Goal: Task Accomplishment & Management: Complete application form

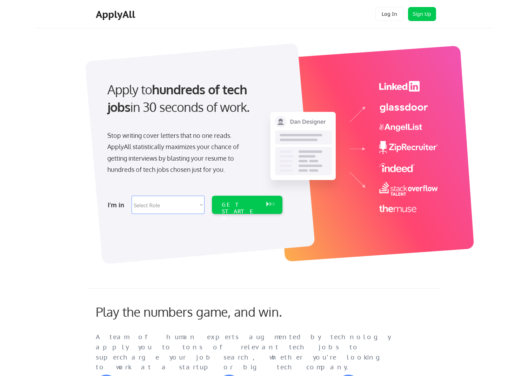
click at [161, 205] on select "Select Role Software Engineering Product Management Customer Success Sales UI/U…" at bounding box center [168, 205] width 73 height 18
select select ""sales""
click at [132, 196] on select "Select Role Software Engineering Product Management Customer Success Sales UI/U…" at bounding box center [168, 205] width 73 height 18
select select ""sales""
click at [239, 205] on div "GET STARTED" at bounding box center [241, 211] width 38 height 20
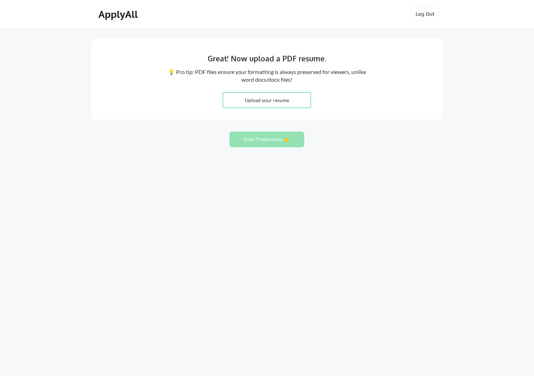
click at [262, 99] on input "file" at bounding box center [266, 100] width 87 height 15
type input "C:\fakepath\Leslie Gerik Nelson_Resume_August 2025_vF.pdf"
click at [273, 140] on button "Enter Preferences 👉" at bounding box center [266, 140] width 75 height 16
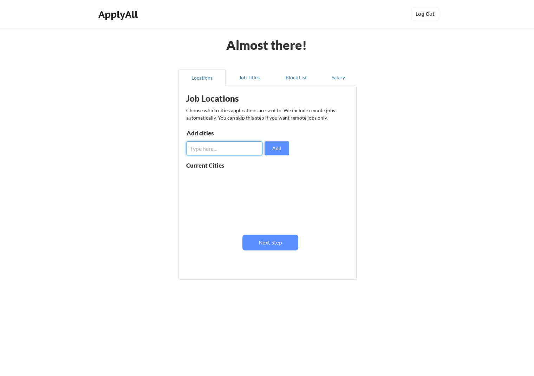
click at [210, 146] on input "input" at bounding box center [224, 148] width 76 height 14
type input "Austin, Tx"
click at [273, 149] on button "Add" at bounding box center [276, 148] width 25 height 14
click at [204, 150] on input "input" at bounding box center [224, 148] width 76 height 14
click at [205, 150] on input "input" at bounding box center [224, 148] width 76 height 14
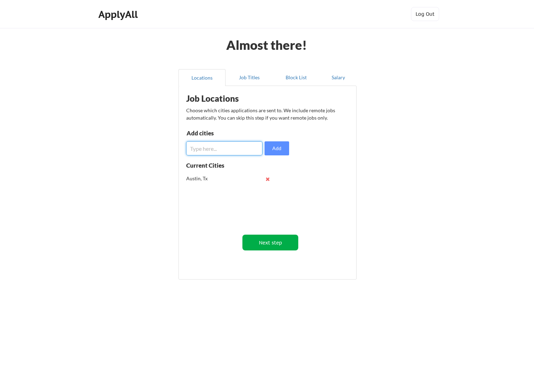
click at [257, 246] on button "Next step" at bounding box center [270, 243] width 56 height 16
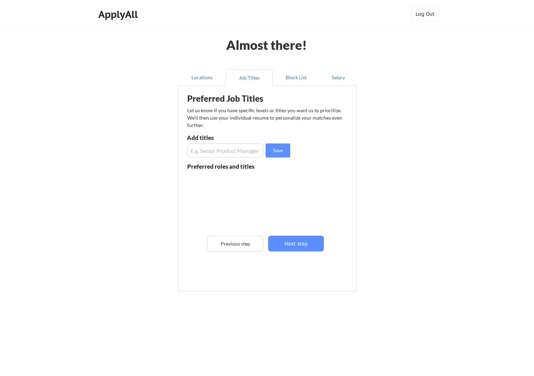
click at [245, 152] on input "input" at bounding box center [225, 151] width 77 height 14
type input "S"
type input "Program Director"
click at [277, 150] on button "Save" at bounding box center [277, 151] width 25 height 14
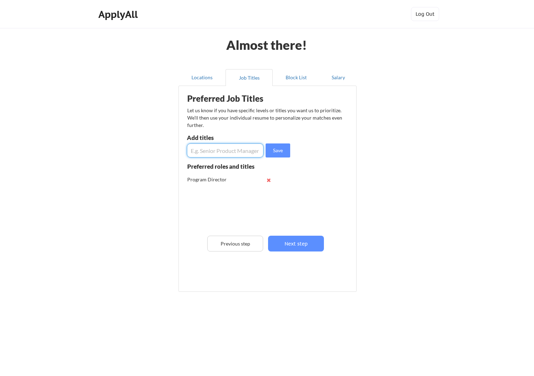
click at [222, 155] on input "input" at bounding box center [225, 151] width 77 height 14
type input "Customer Advocacy"
click at [275, 149] on button "Save" at bounding box center [277, 151] width 25 height 14
click at [237, 150] on input "input" at bounding box center [225, 151] width 77 height 14
type input "S"
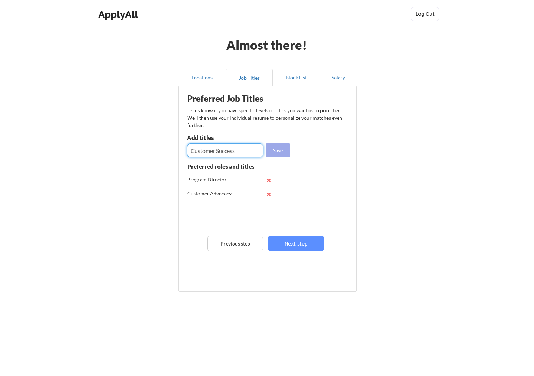
type input "Customer Success"
click at [273, 148] on button "Save" at bounding box center [277, 151] width 25 height 14
click at [209, 152] on input "input" at bounding box center [225, 151] width 77 height 14
type input "Senior Business Operations Manager"
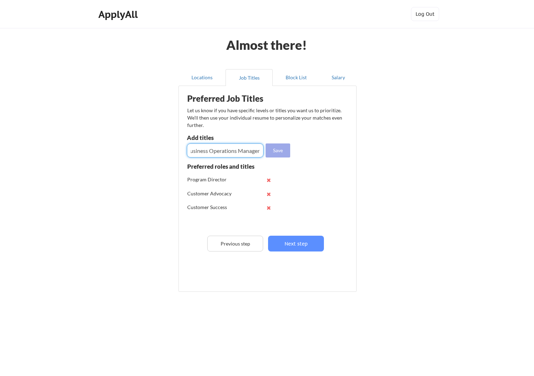
scroll to position [0, 0]
click at [282, 152] on button "Save" at bounding box center [277, 151] width 25 height 14
click at [223, 154] on input "input" at bounding box center [225, 151] width 77 height 14
type input "Global Operations Director"
click at [273, 148] on button "Save" at bounding box center [277, 151] width 25 height 14
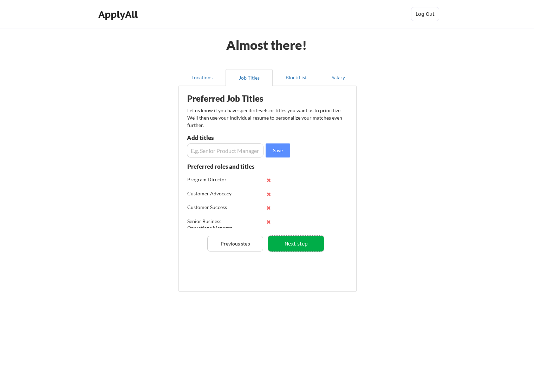
click at [301, 239] on button "Next step" at bounding box center [296, 244] width 56 height 16
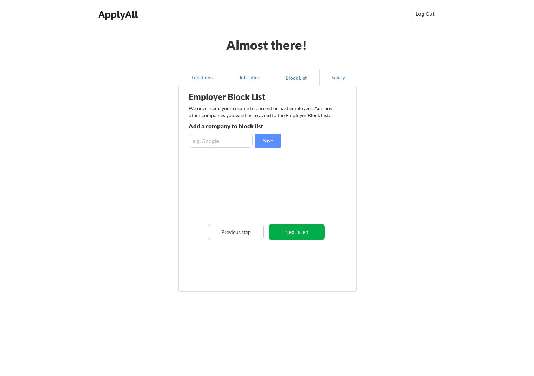
click at [296, 227] on button "Next step" at bounding box center [297, 232] width 56 height 16
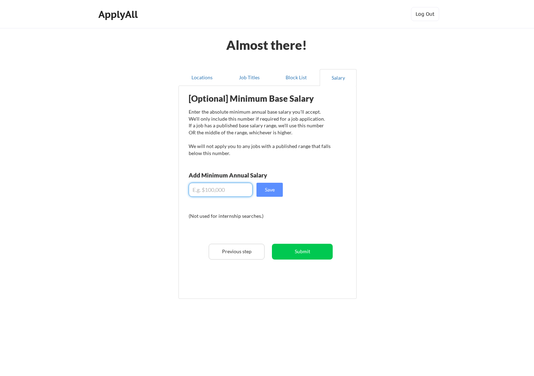
click at [240, 187] on input "input" at bounding box center [221, 190] width 64 height 14
type input "$175,000"
click at [269, 188] on button "Save" at bounding box center [269, 190] width 26 height 14
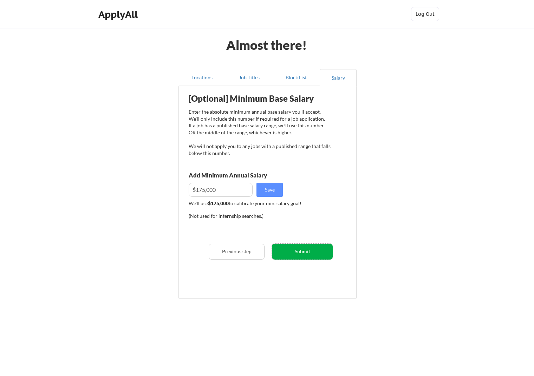
click at [298, 247] on button "Submit" at bounding box center [302, 252] width 61 height 16
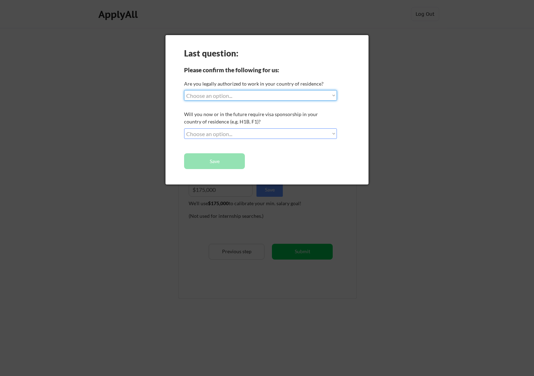
click at [315, 96] on select "Choose an option... Yes, I am a US Citizen Yes, I am a Canadian Citizen Yes, I …" at bounding box center [260, 95] width 153 height 11
select select ""yes__i_am_a_us_citizen""
click at [184, 90] on select "Choose an option... Yes, I am a US Citizen Yes, I am a Canadian Citizen Yes, I …" at bounding box center [260, 95] width 153 height 11
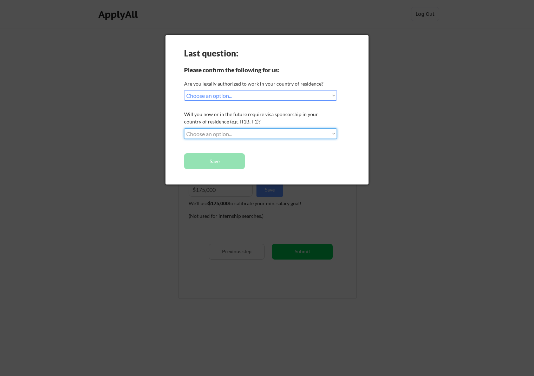
click at [265, 132] on select "Choose an option... No, I will not need sponsorship Yes, I will need sponsorship" at bounding box center [260, 133] width 153 height 11
select select ""no__i_will_not_need_sponsorship""
click at [184, 128] on select "Choose an option... No, I will not need sponsorship Yes, I will need sponsorship" at bounding box center [260, 133] width 153 height 11
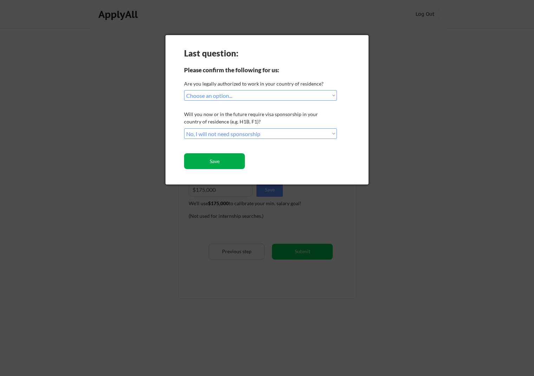
click at [214, 161] on button "Save" at bounding box center [214, 161] width 61 height 16
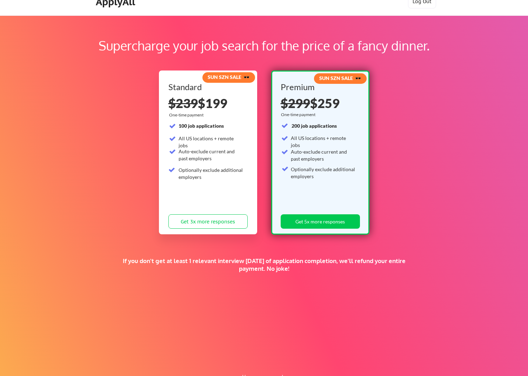
scroll to position [35, 0]
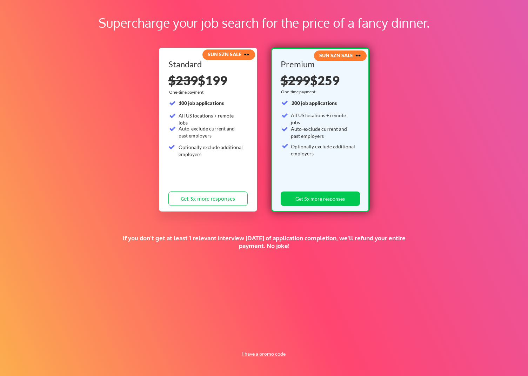
click at [256, 354] on button "I have a promo code" at bounding box center [264, 354] width 52 height 8
click at [252, 339] on input "input" at bounding box center [245, 338] width 65 height 14
paste input "TIMEISMONEY"
type input "TIMEISMONEY"
click at [291, 338] on button "Submit" at bounding box center [300, 338] width 37 height 14
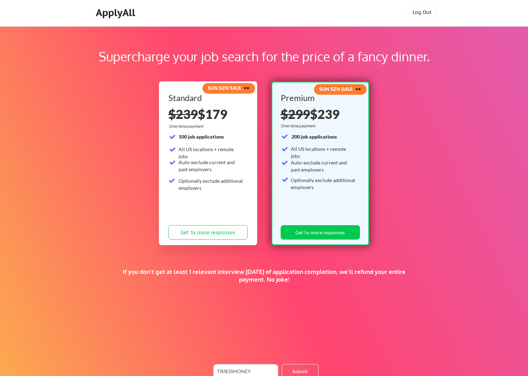
scroll to position [0, 0]
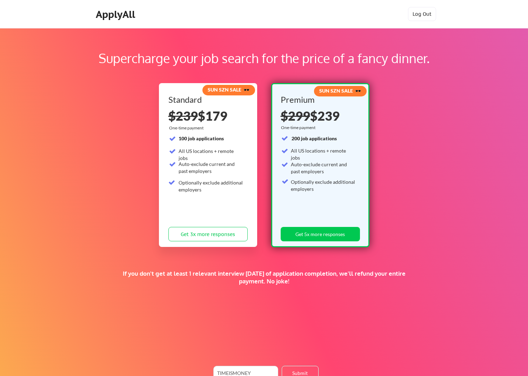
click at [274, 59] on div "Supercharge your job search for the price of a fancy dinner." at bounding box center [264, 58] width 438 height 19
click at [135, 11] on div "ApplyAll" at bounding box center [116, 14] width 41 height 12
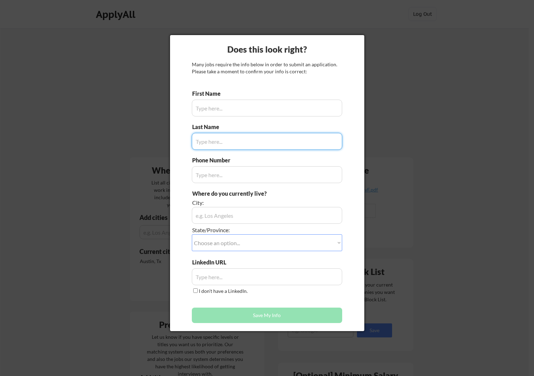
click at [225, 107] on input "input" at bounding box center [267, 108] width 150 height 17
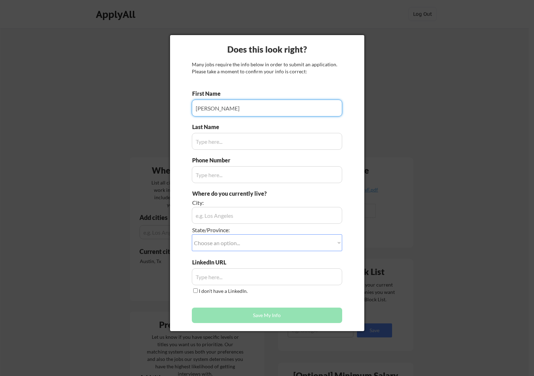
type input "[PERSON_NAME]"
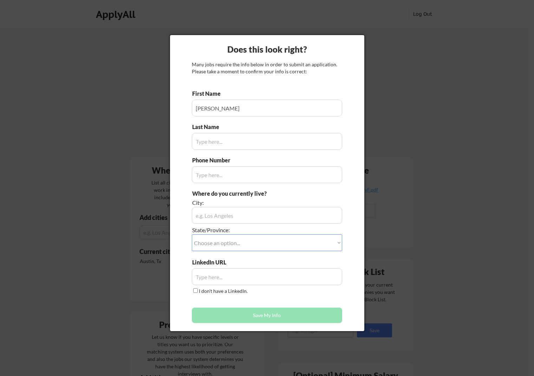
click at [220, 144] on input "input" at bounding box center [267, 141] width 150 height 17
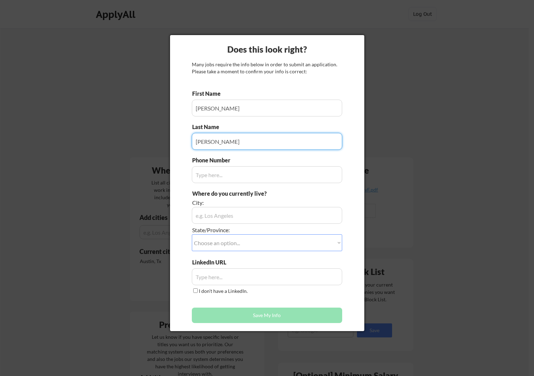
type input "[PERSON_NAME]"
click at [236, 183] on input "input" at bounding box center [267, 174] width 150 height 17
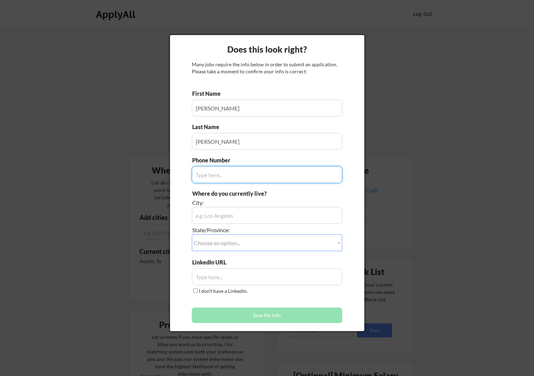
type input "3"
type input "[PHONE_NUMBER]"
click at [249, 213] on input "input" at bounding box center [267, 215] width 150 height 17
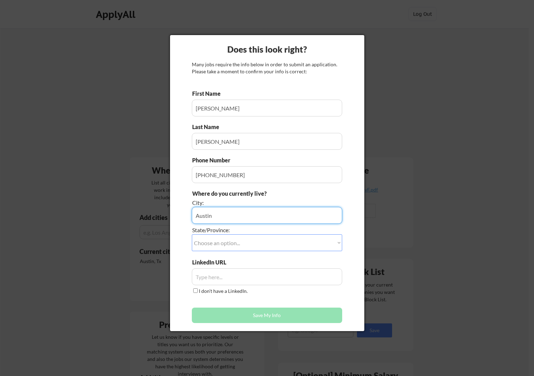
type input "Austin"
click at [237, 243] on select "Choose an option... Other/Not Applicable [US_STATE] [US_STATE] [GEOGRAPHIC_DATA…" at bounding box center [267, 242] width 150 height 17
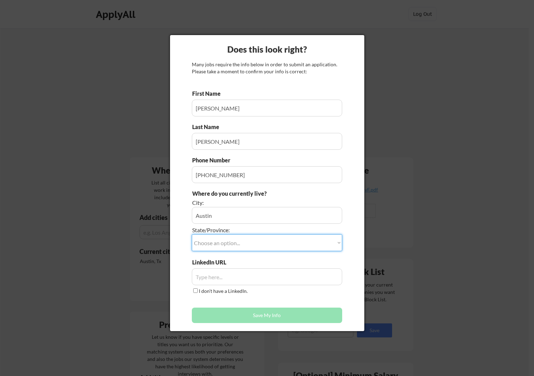
select select ""[US_STATE]""
click at [192, 234] on select "Choose an option... Other/Not Applicable [US_STATE] [US_STATE] [GEOGRAPHIC_DATA…" at bounding box center [267, 242] width 150 height 17
click at [240, 277] on input "input" at bounding box center [267, 277] width 150 height 17
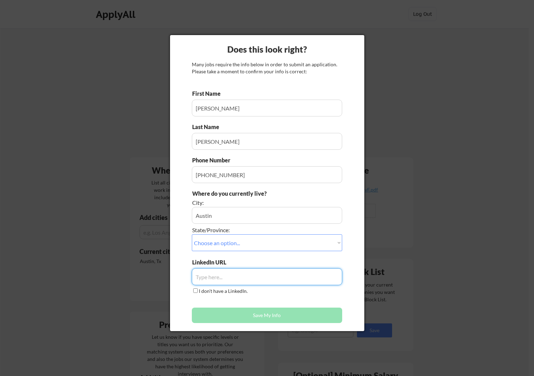
paste input "[URL][DOMAIN_NAME]"
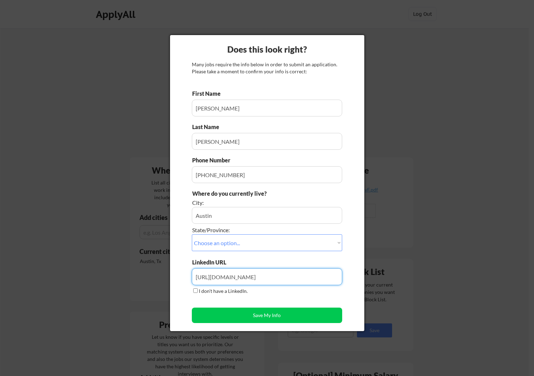
type input "[URL][DOMAIN_NAME]"
click at [294, 299] on div "First Name Last Name Phone Number Where do you currently live? City: State/Prov…" at bounding box center [267, 208] width 150 height 237
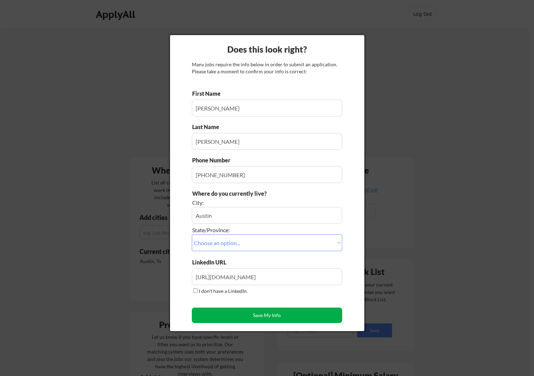
click at [284, 315] on button "Save My Info" at bounding box center [267, 315] width 150 height 15
